Goal: Register for event/course

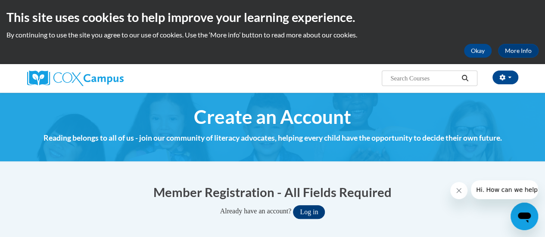
type input "samantha.rydzik@rusd.org"
click at [318, 211] on button "Log in" at bounding box center [309, 212] width 32 height 14
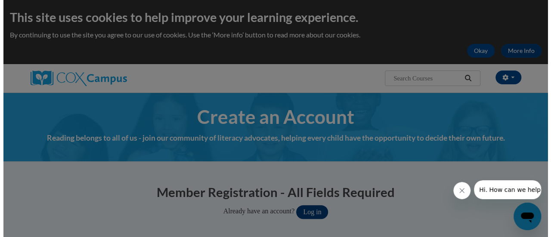
scroll to position [67, 0]
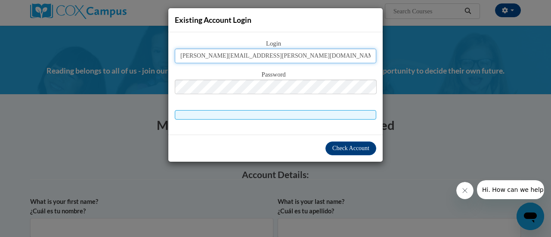
type input "samantha.rydzik@rusd.org"
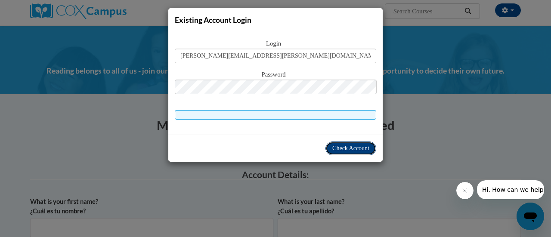
click at [354, 148] on span "Check Account" at bounding box center [350, 148] width 37 height 6
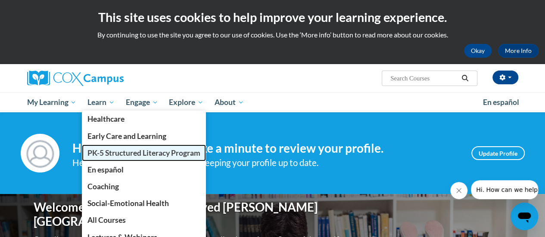
click at [114, 154] on span "PK-5 Structured Literacy Program" at bounding box center [143, 153] width 113 height 9
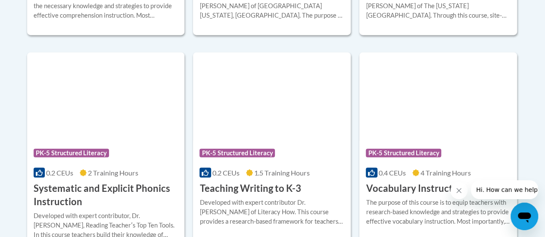
scroll to position [1000, 0]
